Goal: Task Accomplishment & Management: Use online tool/utility

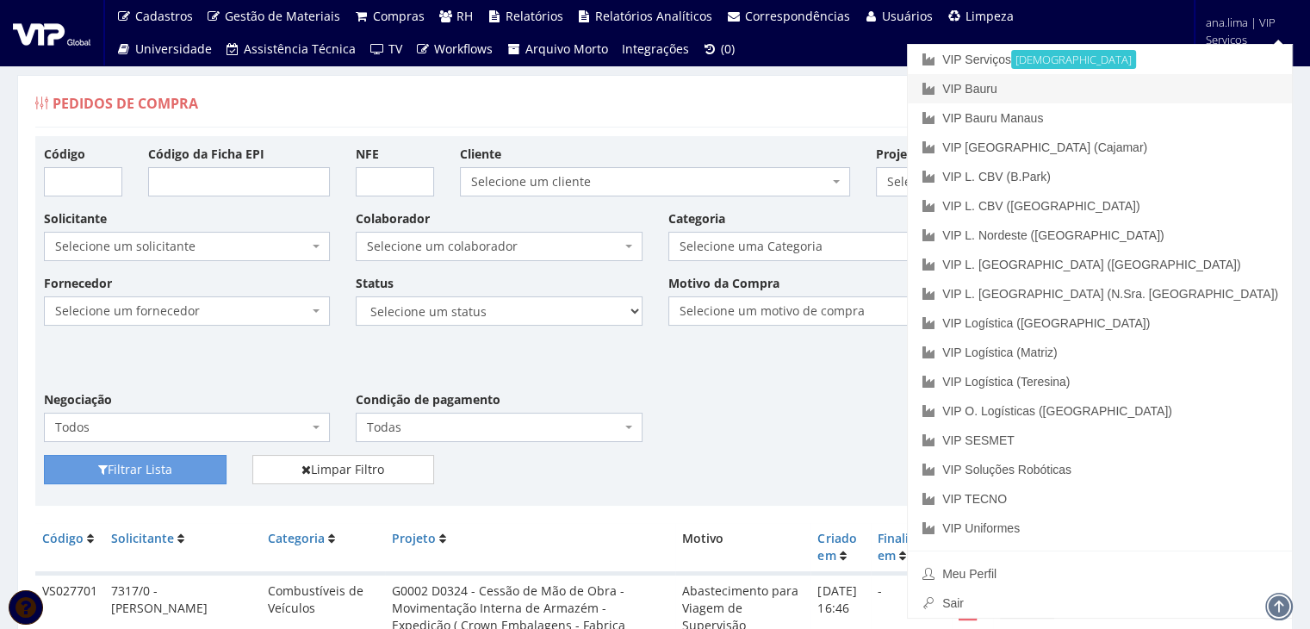
click at [1144, 92] on link "VIP Bauru" at bounding box center [1100, 88] width 384 height 29
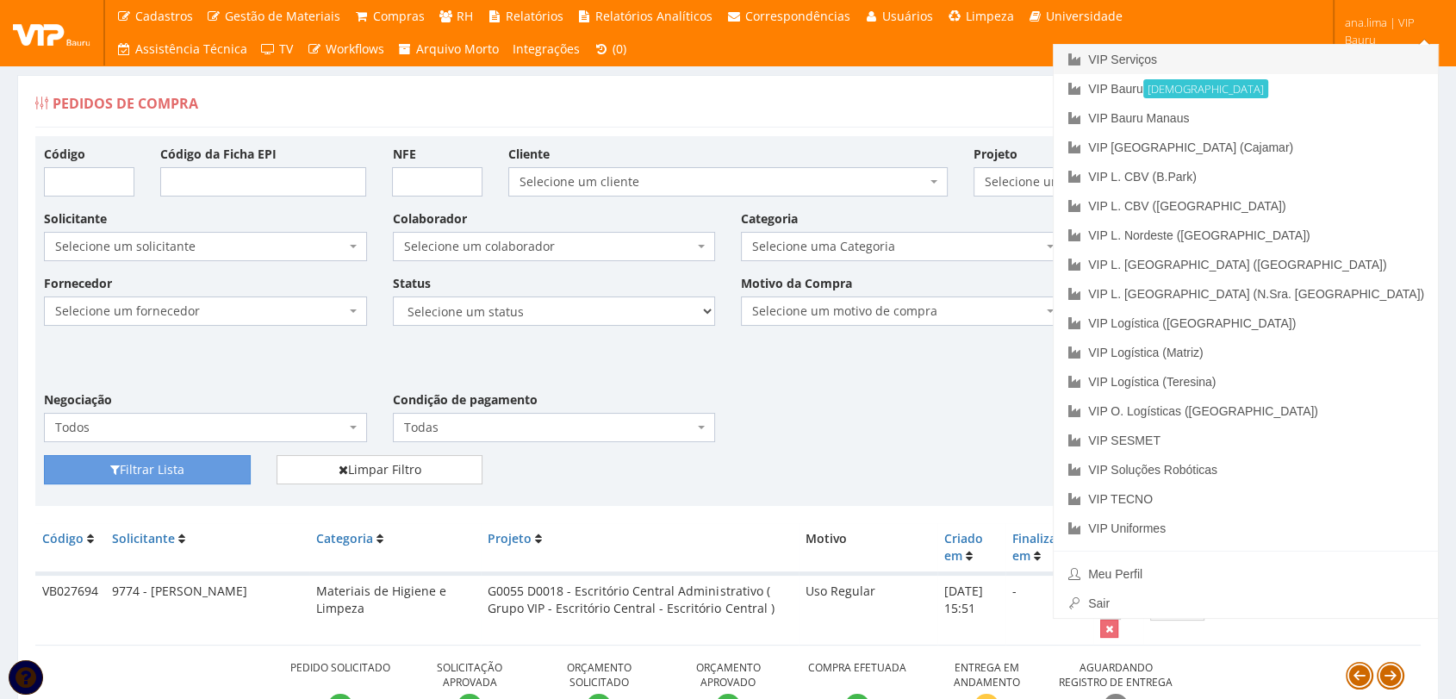
click at [1308, 60] on link "VIP Serviços" at bounding box center [1245, 59] width 384 height 29
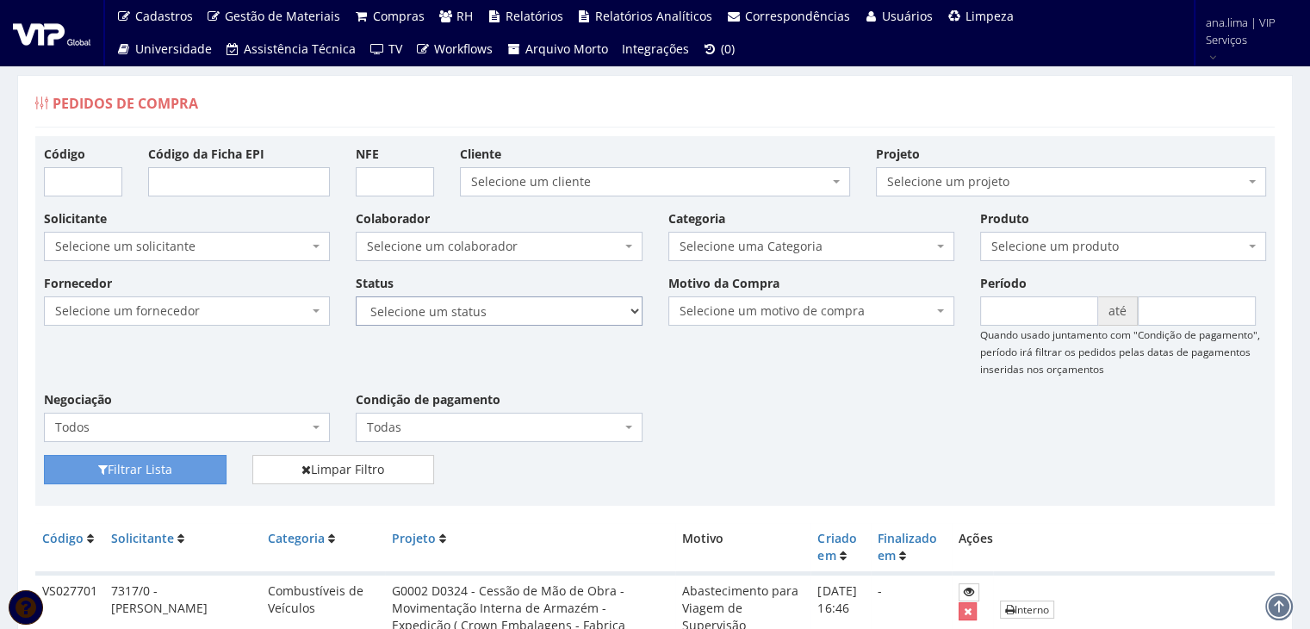
click at [558, 309] on select "Selecione um status Cancelado Aguardando Aprovação Diretoria Pedido Aprovado Ag…" at bounding box center [499, 310] width 286 height 29
select select "1"
click at [356, 296] on select "Selecione um status Cancelado Aguardando Aprovação Diretoria Pedido Aprovado Ag…" at bounding box center [499, 310] width 286 height 29
click at [175, 467] on button "Filtrar Lista" at bounding box center [135, 469] width 183 height 29
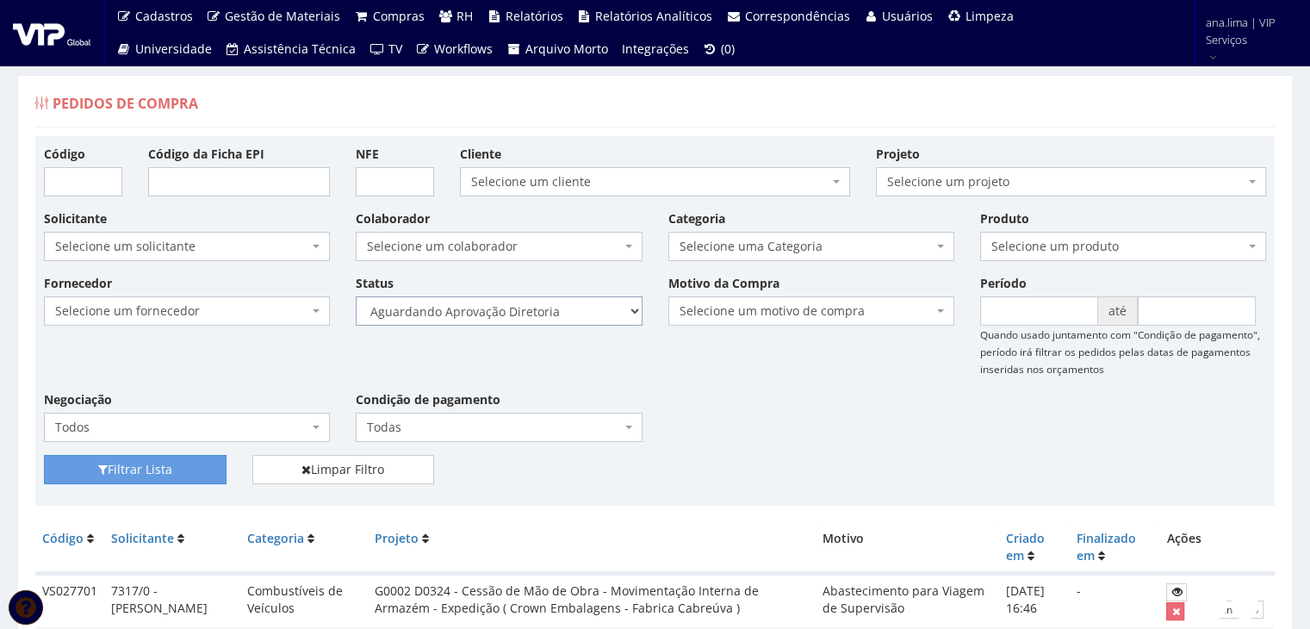
click at [543, 301] on select "Selecione um status Cancelado Aguardando Aprovação Diretoria Pedido Aprovado Ag…" at bounding box center [499, 310] width 286 height 29
select select "4"
click at [356, 296] on select "Selecione um status Cancelado Aguardando Aprovação Diretoria Pedido Aprovado Ag…" at bounding box center [499, 310] width 286 height 29
drag, startPoint x: 189, startPoint y: 469, endPoint x: 395, endPoint y: 397, distance: 218.2
click at [189, 470] on button "Filtrar Lista" at bounding box center [135, 469] width 183 height 29
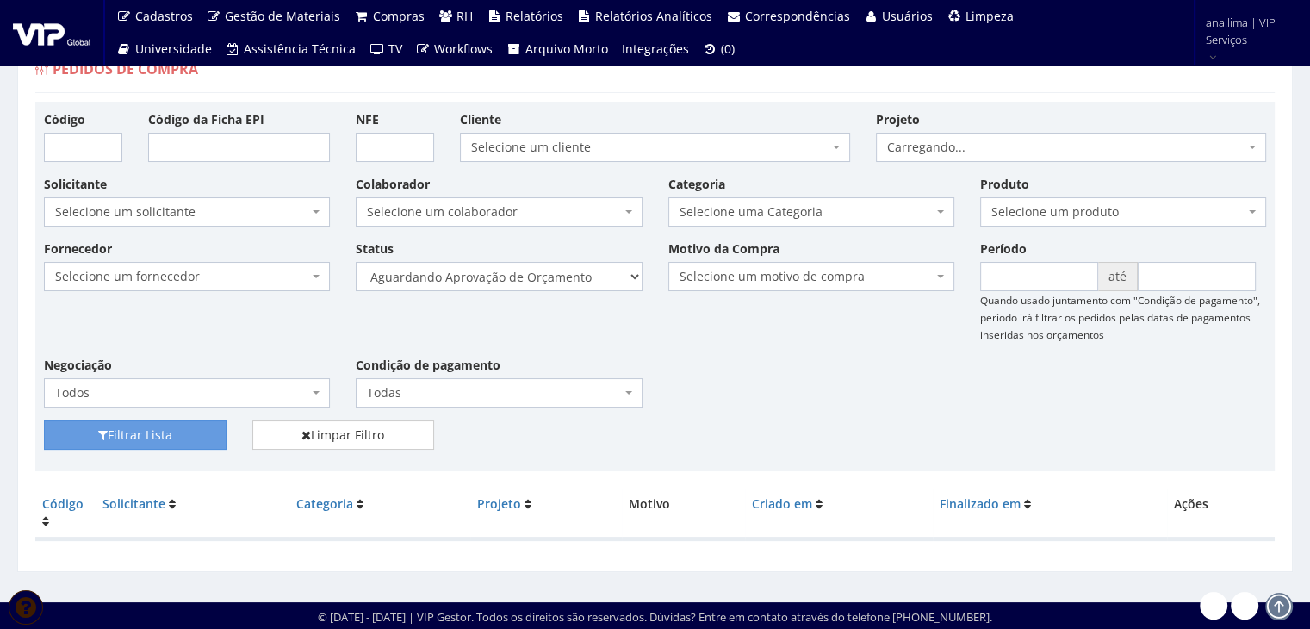
scroll to position [34, 0]
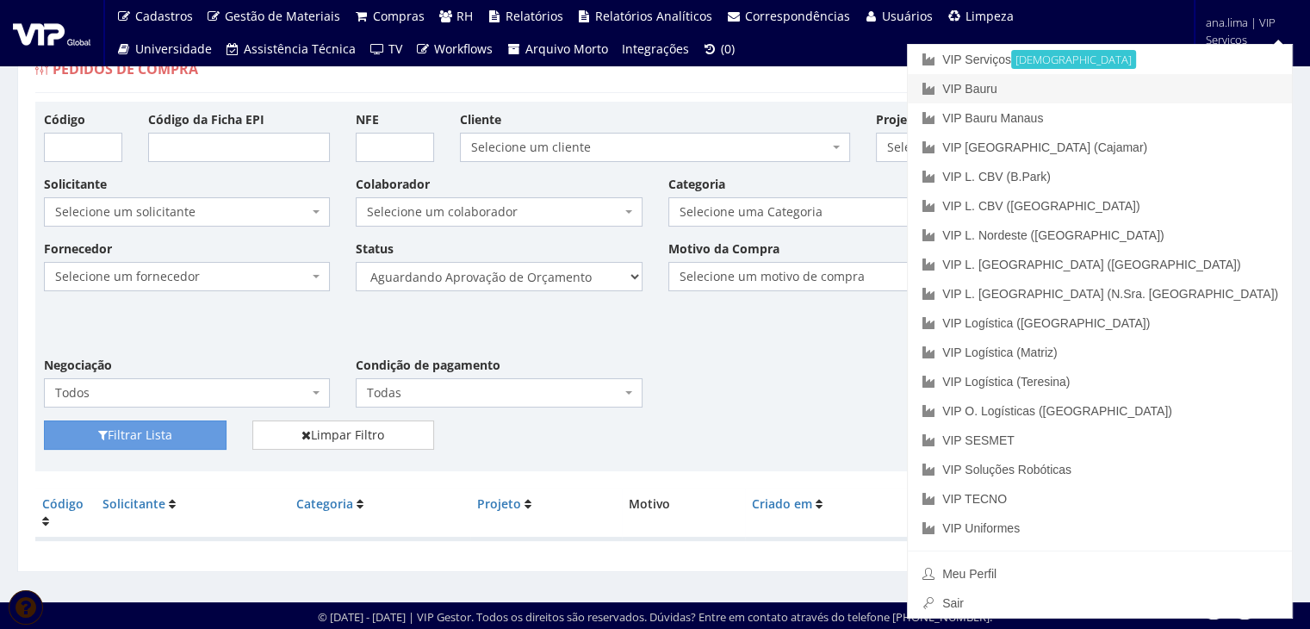
click at [1167, 91] on link "VIP Bauru" at bounding box center [1100, 88] width 384 height 29
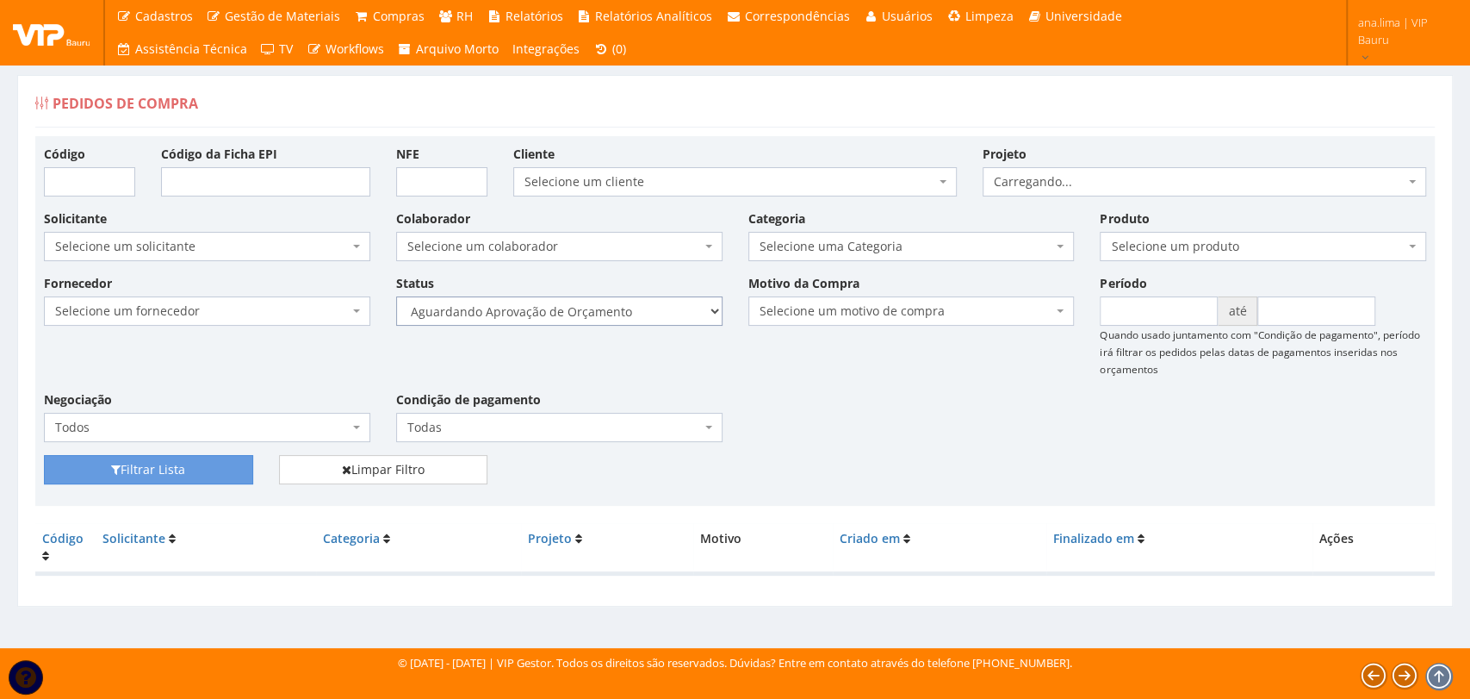
click at [593, 318] on select "Selecione um status Cancelado Aguardando Aprovação Diretoria Pedido Aprovado Ag…" at bounding box center [559, 310] width 326 height 29
select select "1"
click at [396, 296] on select "Selecione um status Cancelado Aguardando Aprovação Diretoria Pedido Aprovado Ag…" at bounding box center [559, 310] width 326 height 29
click at [192, 475] on button "Filtrar Lista" at bounding box center [148, 469] width 209 height 29
click at [597, 315] on select "Selecione um status Cancelado Aguardando Aprovação Diretoria Pedido Aprovado Ag…" at bounding box center [559, 310] width 326 height 29
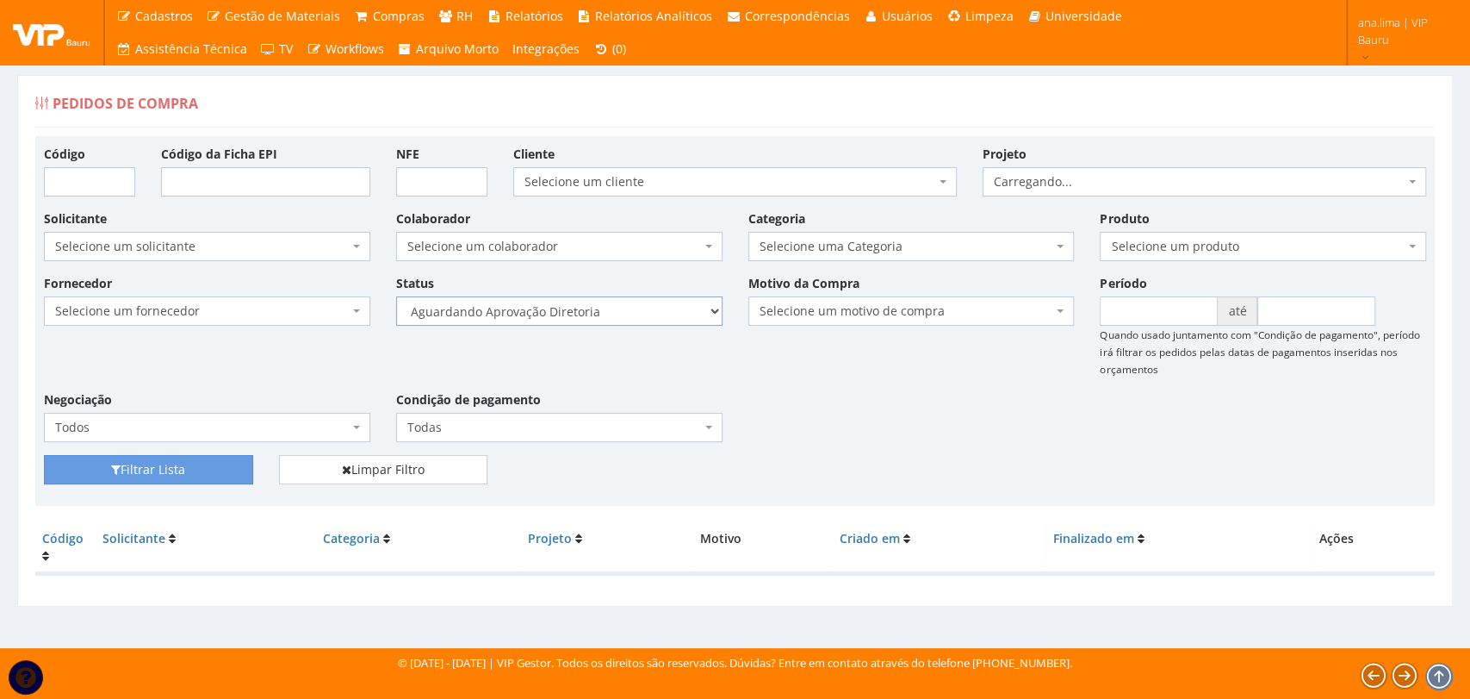
select select "4"
click at [396, 296] on select "Selecione um status Cancelado Aguardando Aprovação Diretoria Pedido Aprovado Ag…" at bounding box center [559, 310] width 326 height 29
click at [155, 474] on button "Filtrar Lista" at bounding box center [148, 469] width 209 height 29
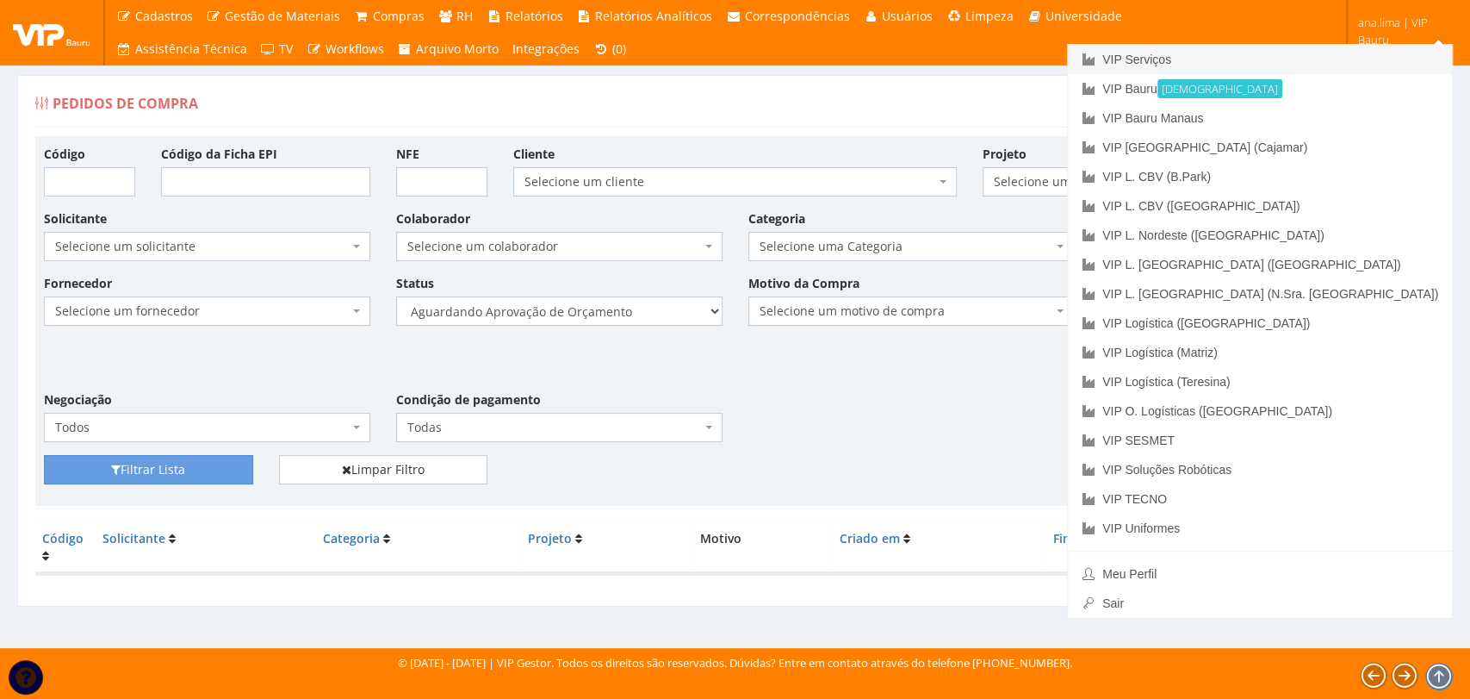
click at [1302, 61] on link "VIP Serviços" at bounding box center [1260, 59] width 384 height 29
